Goal: Navigation & Orientation: Find specific page/section

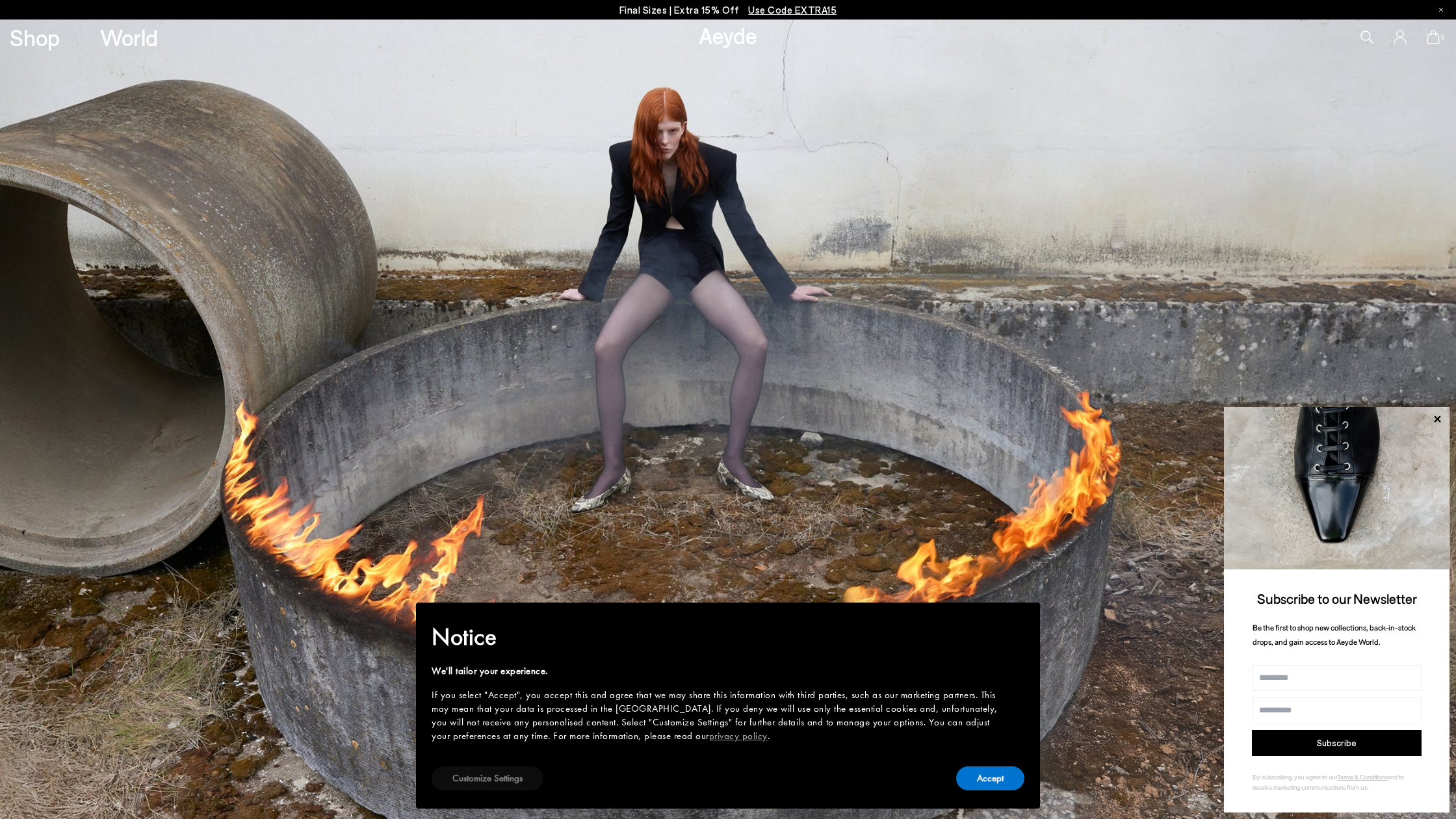
click at [527, 779] on button "Customize Settings" at bounding box center [487, 778] width 112 height 24
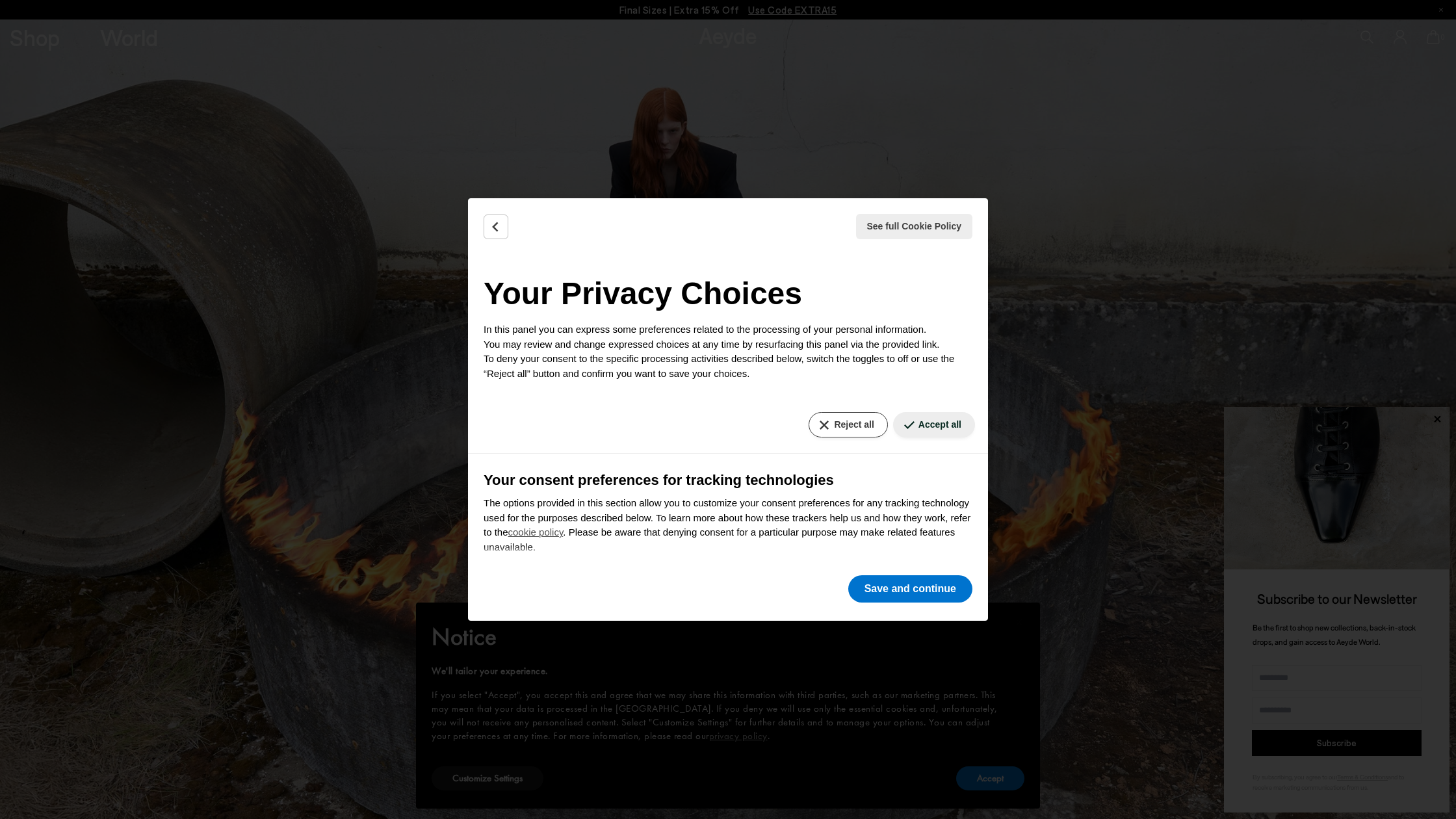
click at [850, 423] on button "Reject all" at bounding box center [848, 425] width 79 height 25
click at [897, 594] on button "Save and continue" at bounding box center [910, 589] width 124 height 27
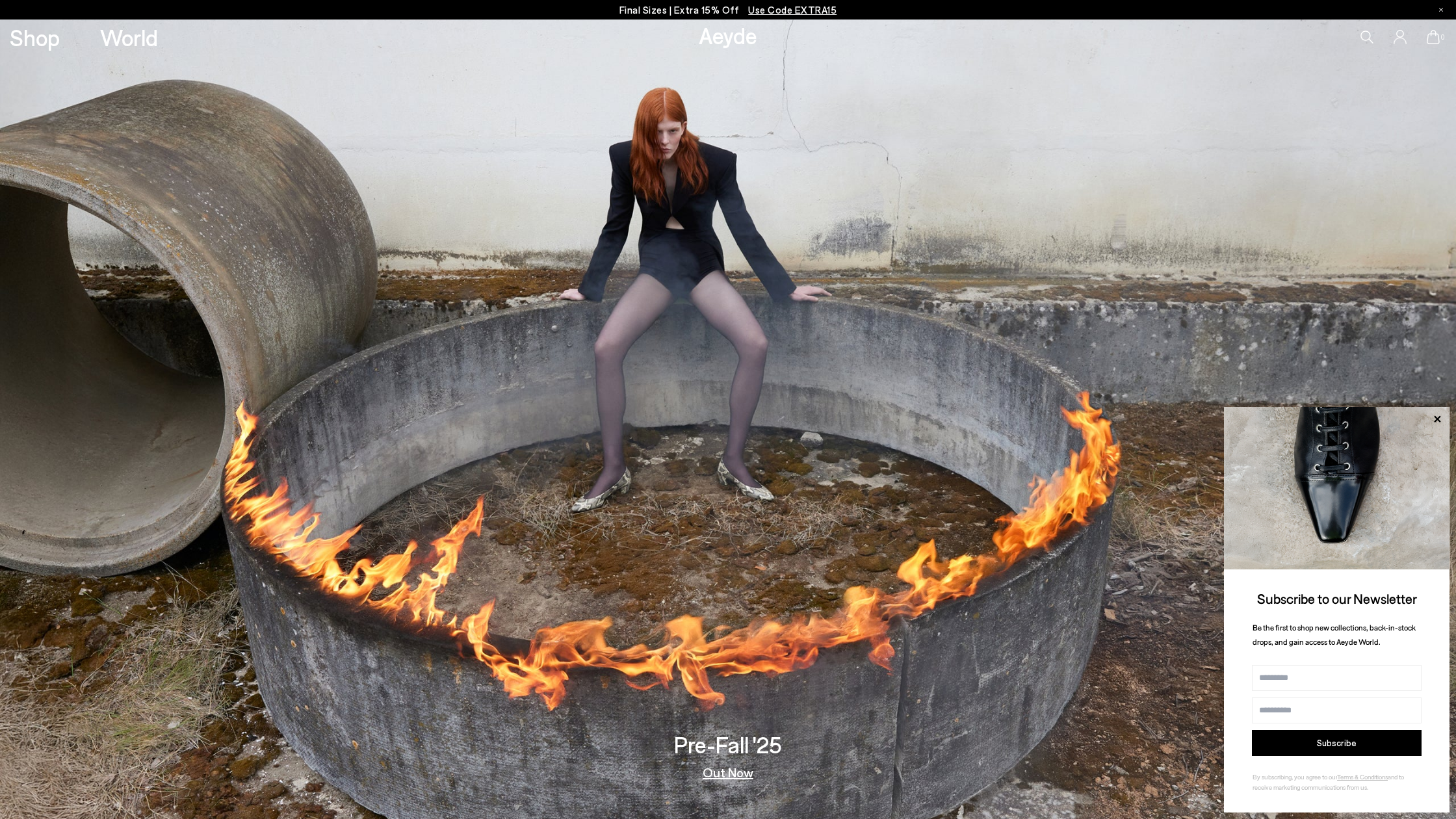
scroll to position [4, 0]
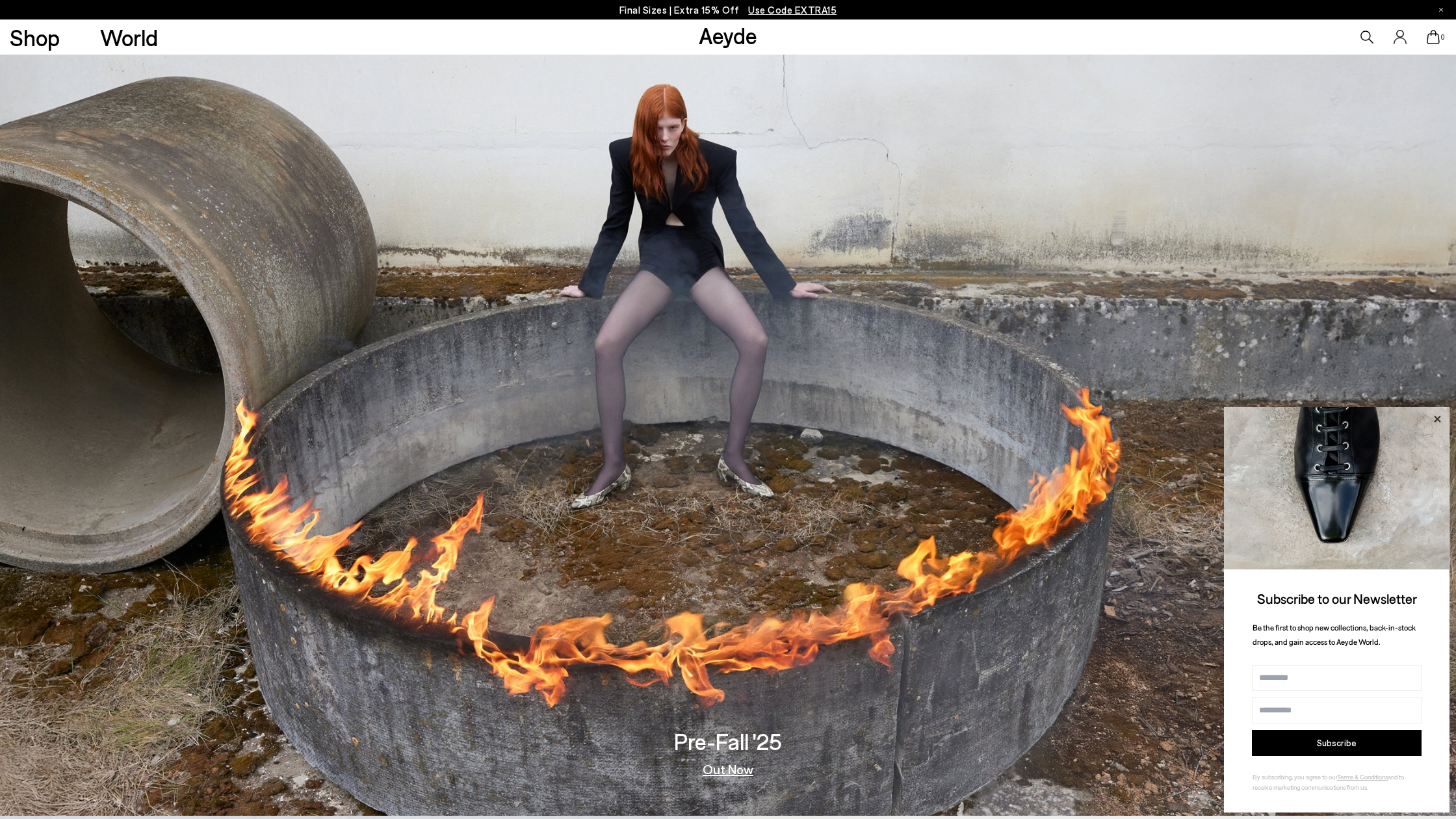
click at [1441, 419] on icon at bounding box center [1437, 419] width 17 height 17
click at [713, 768] on link "Out Now" at bounding box center [728, 768] width 51 height 13
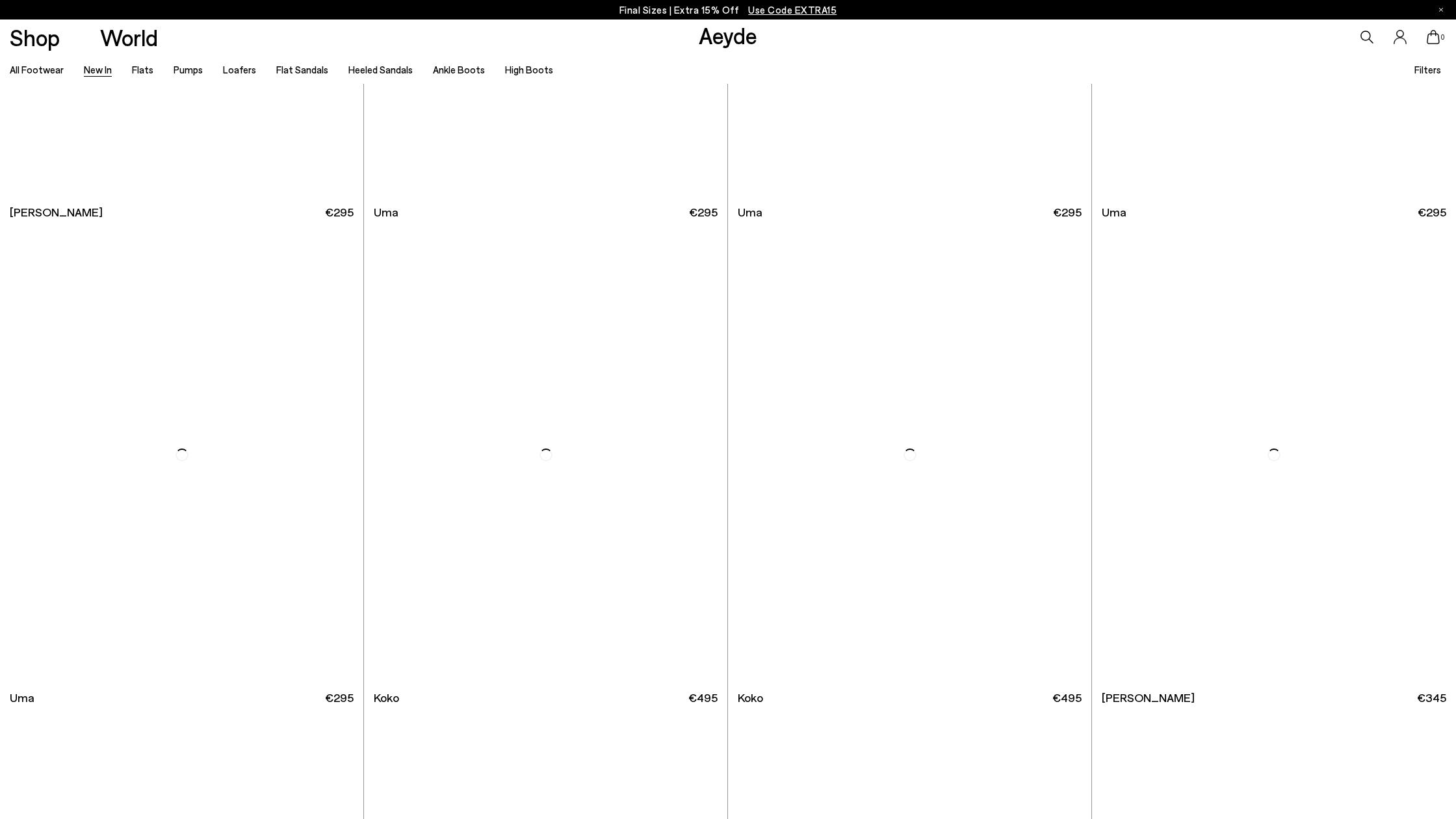
scroll to position [9085, 0]
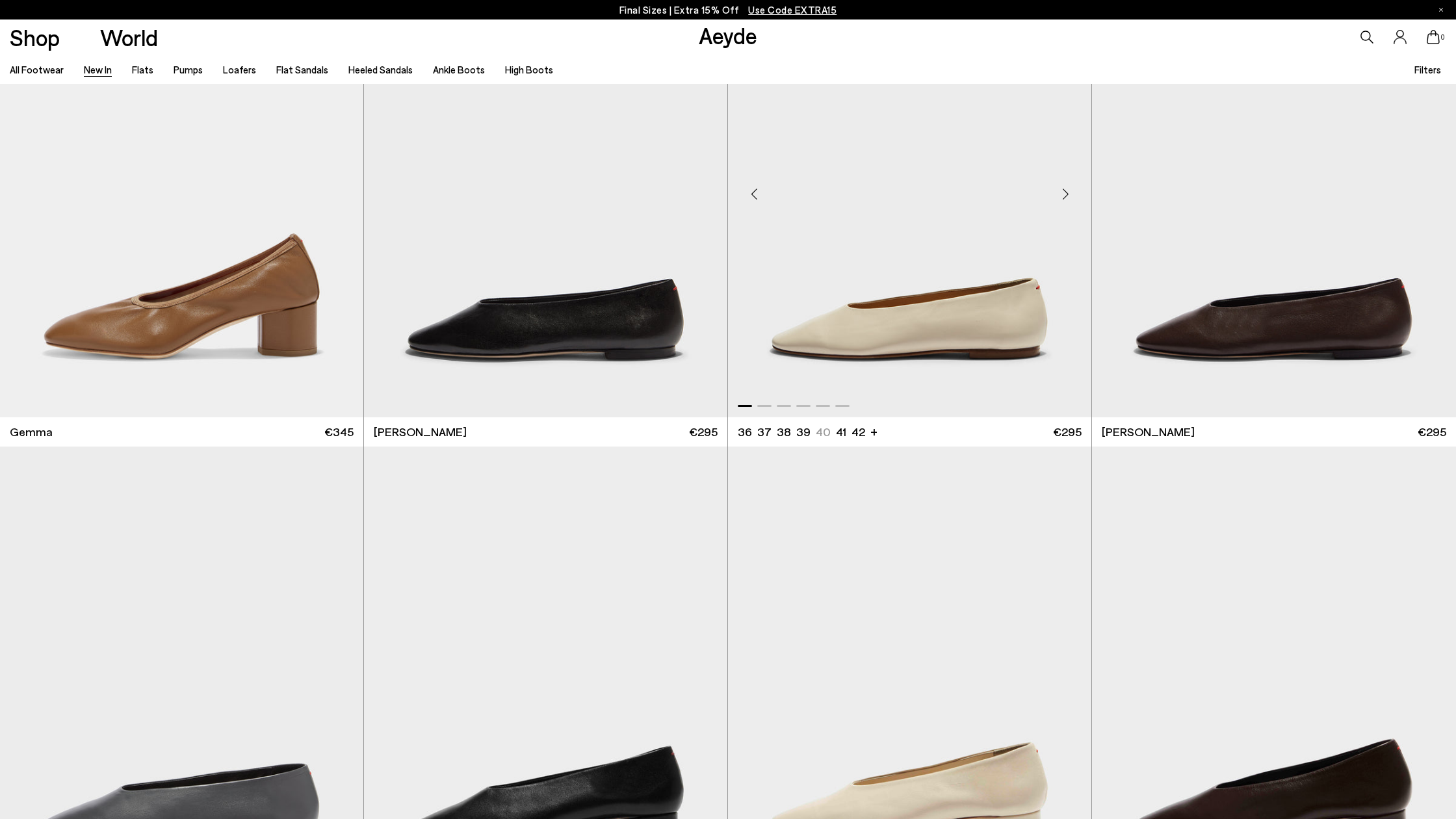
scroll to position [10392, 0]
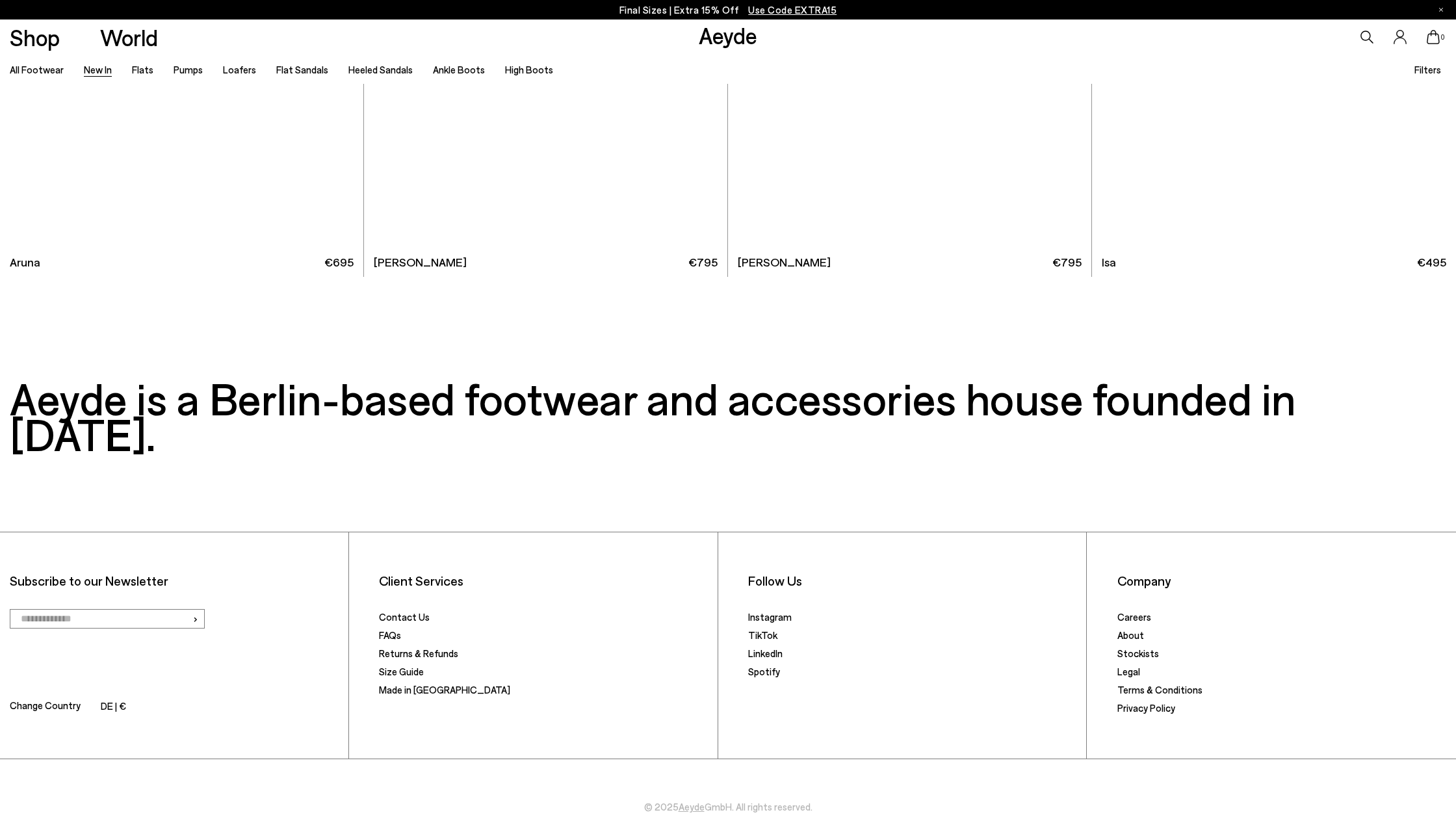
scroll to position [16315, 0]
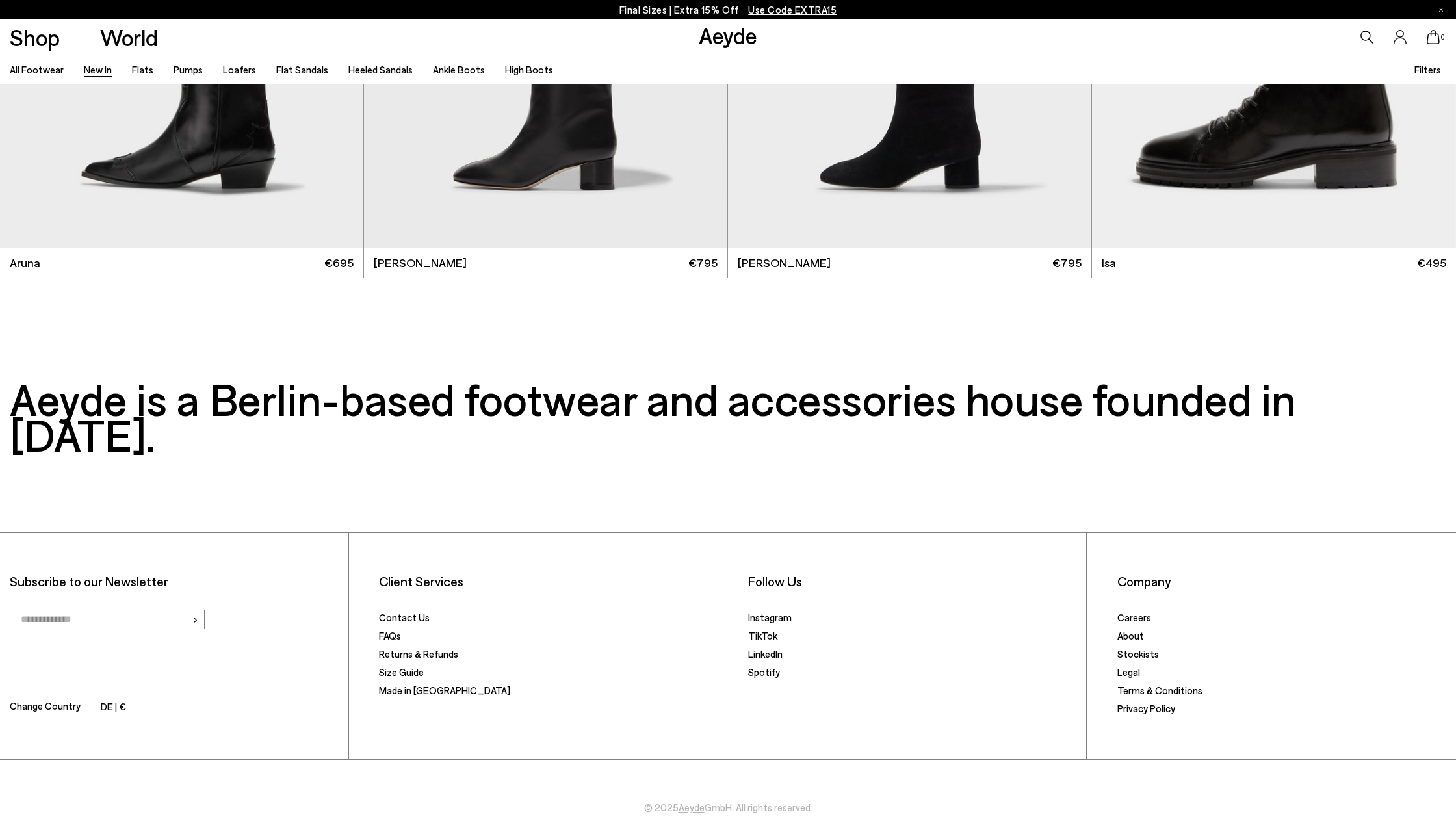
click at [1421, 3] on div "Final Sizes | Extra 15% Off Use Code EXTRA15" at bounding box center [728, 10] width 1456 height 20
